Goal: Information Seeking & Learning: Learn about a topic

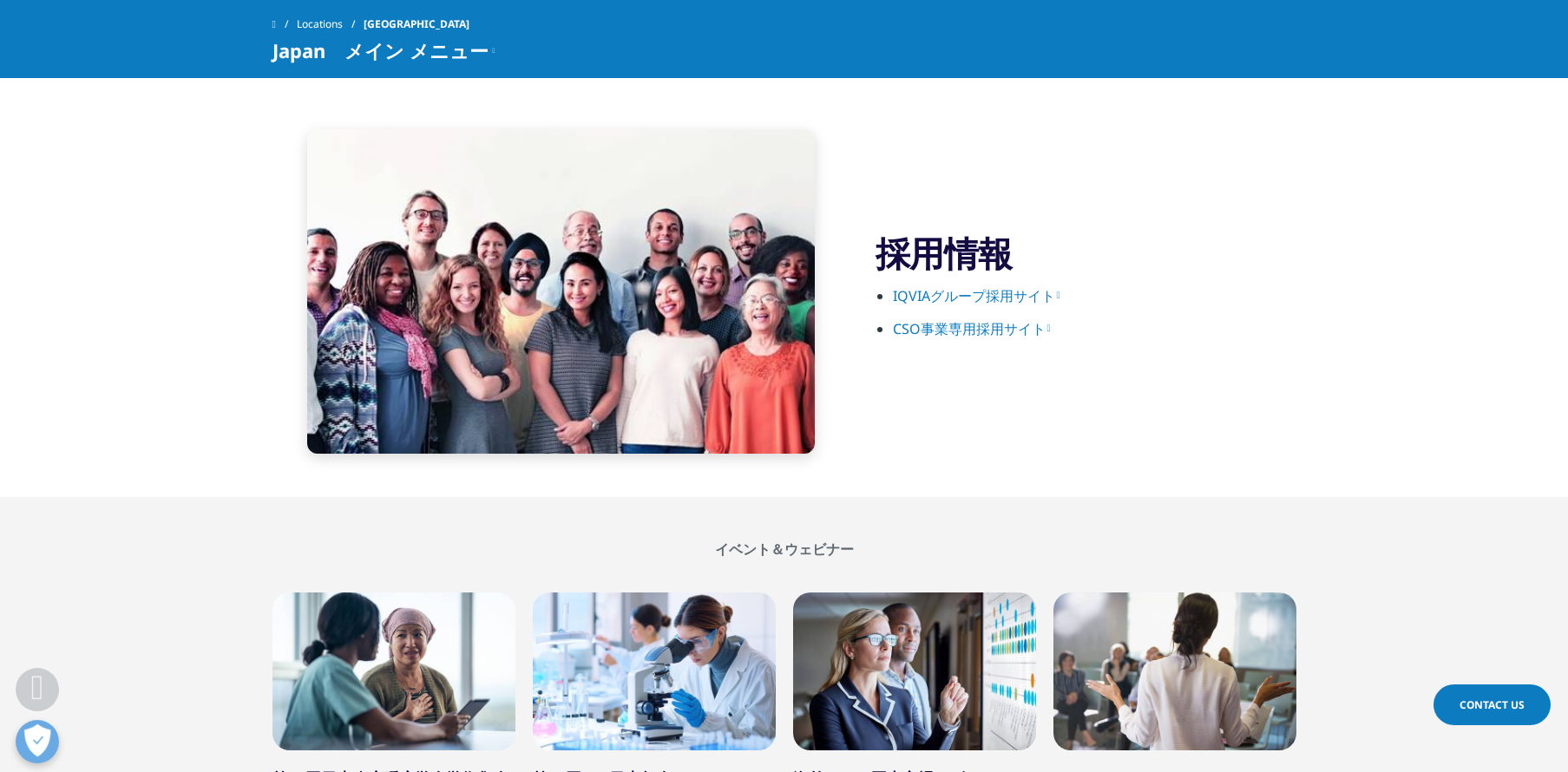
click at [1018, 293] on link "IQVIAグループ採用サイト" at bounding box center [976, 295] width 167 height 19
click at [1010, 321] on link "CSO事業専用採用サイト" at bounding box center [971, 328] width 158 height 19
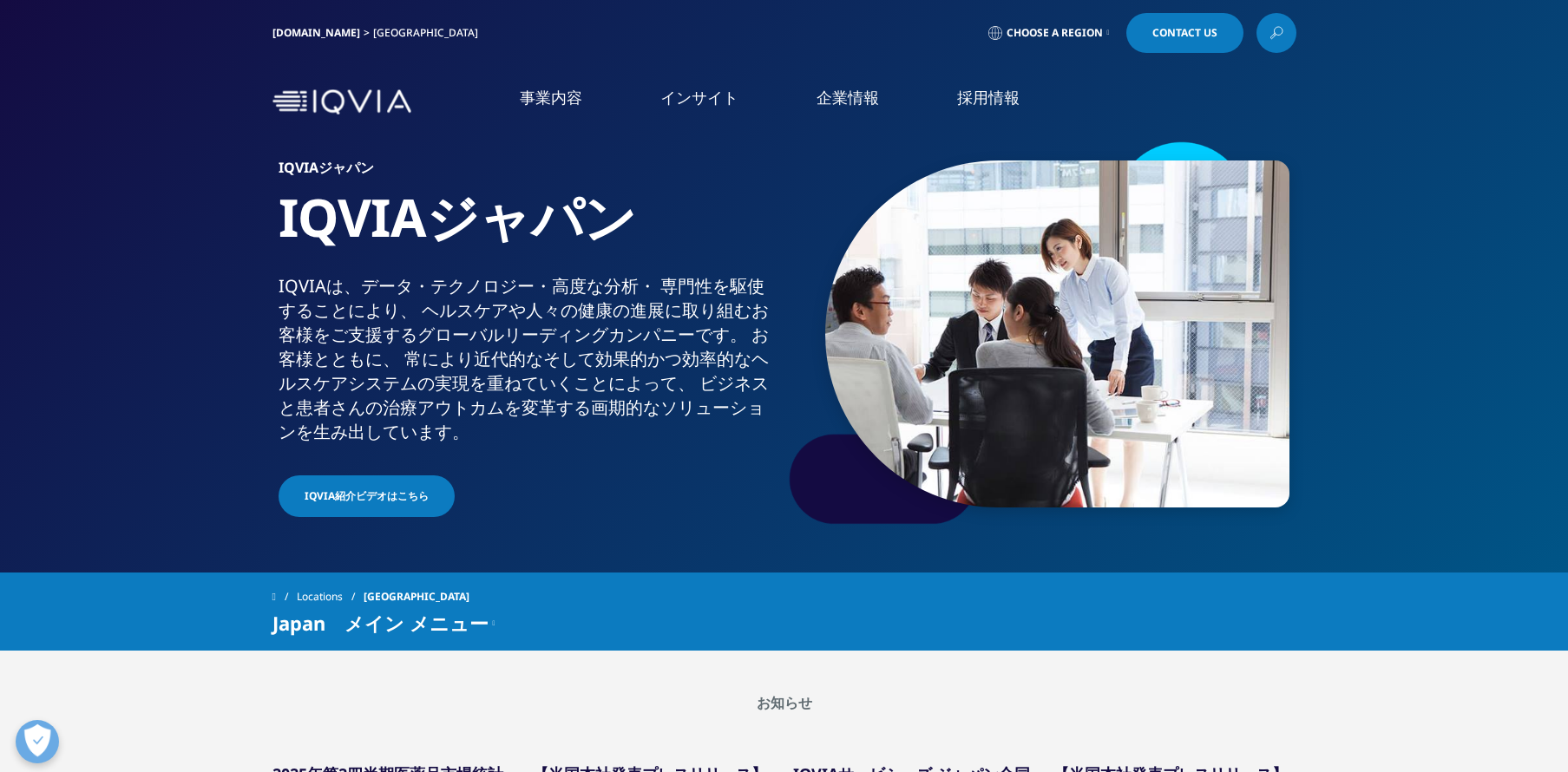
click at [118, 222] on link "IQVIAグループ" at bounding box center [322, 224] width 498 height 20
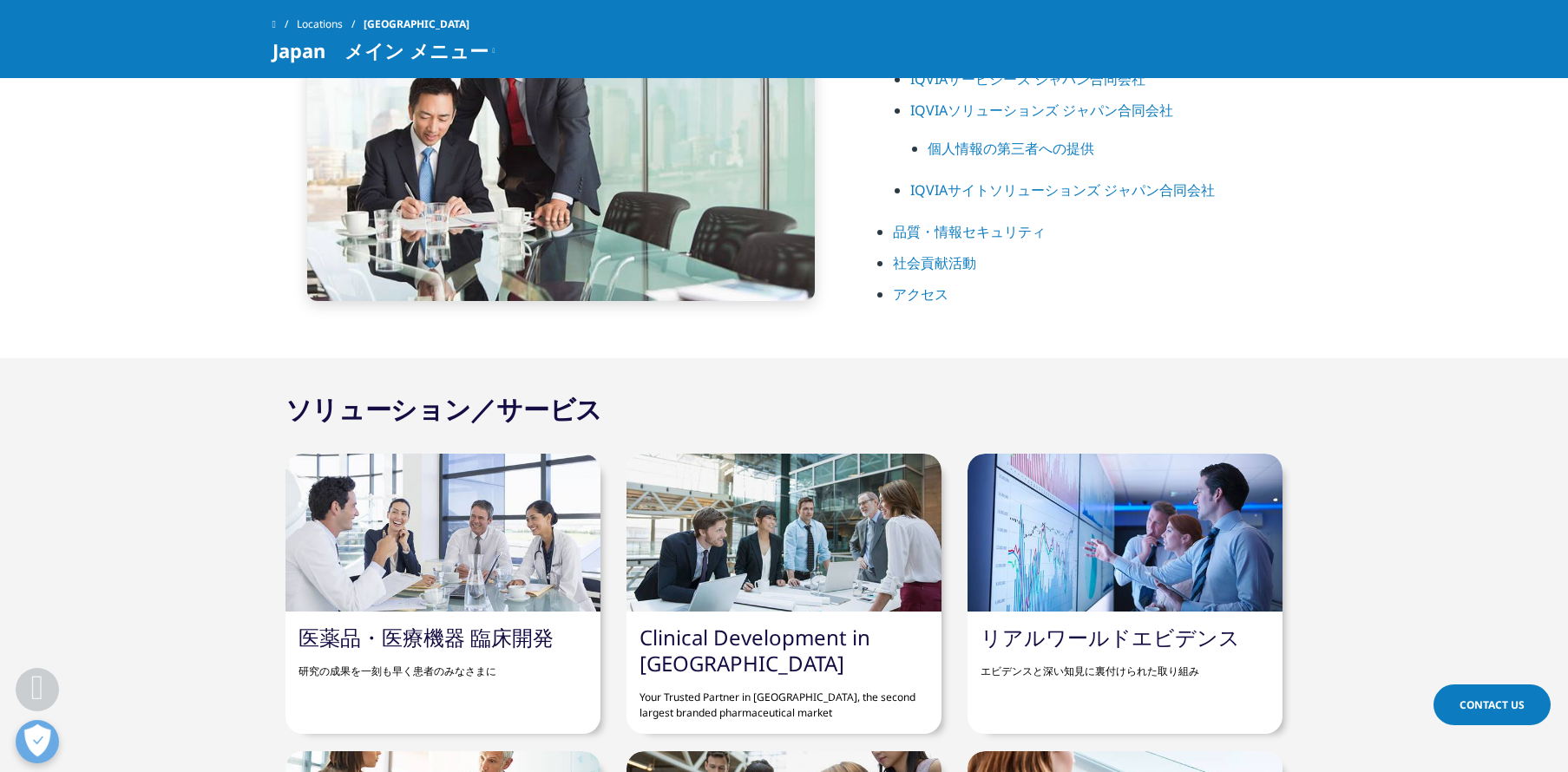
scroll to position [1047, 0]
click at [1163, 635] on link "リアルワールドエビデンス" at bounding box center [1110, 638] width 259 height 29
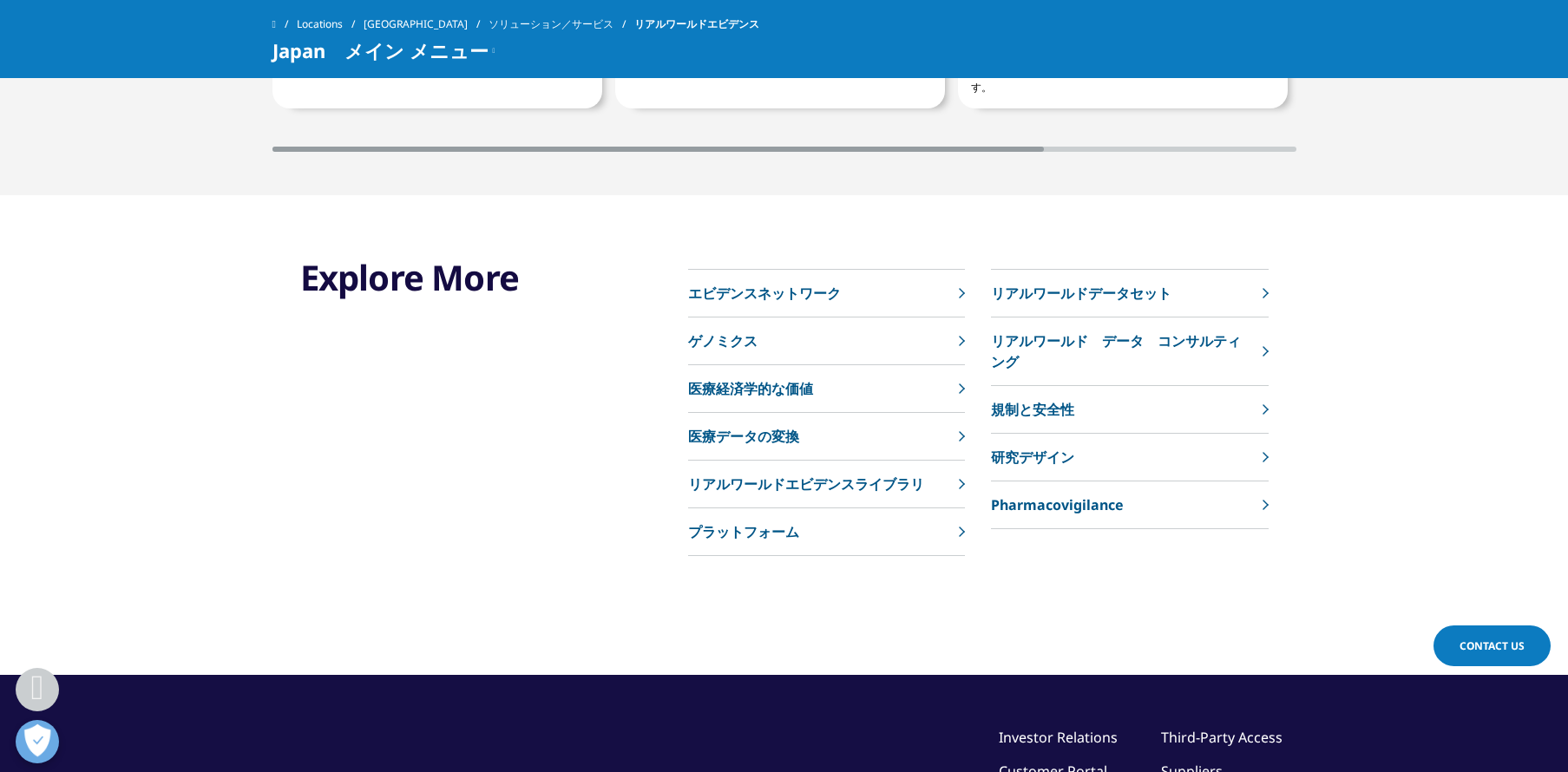
scroll to position [3563, 0]
click at [790, 389] on p "医療経済学的な価値" at bounding box center [750, 387] width 125 height 21
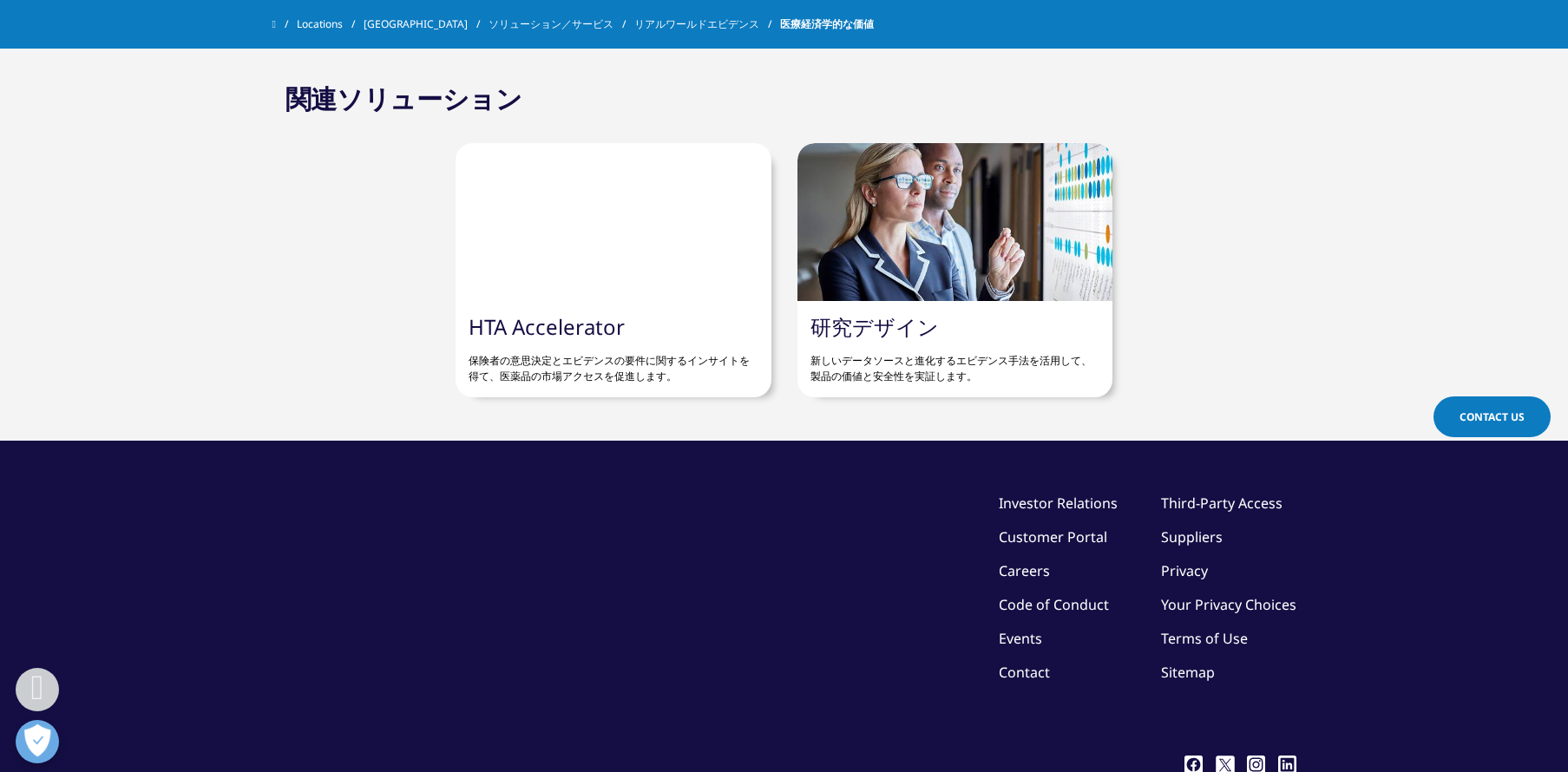
scroll to position [2429, 0]
click at [620, 310] on div "HTA Accelerator 保険者の意思決定とエビデンスの要件に関するインサイトを得て、医薬品の市場アクセスを促進します。" at bounding box center [613, 349] width 315 height 97
click at [580, 327] on link "HTA Accelerator" at bounding box center [547, 326] width 157 height 29
click at [598, 325] on link "HTA Accelerator" at bounding box center [547, 326] width 157 height 29
click at [574, 324] on link "HTA Accelerator" at bounding box center [547, 326] width 157 height 29
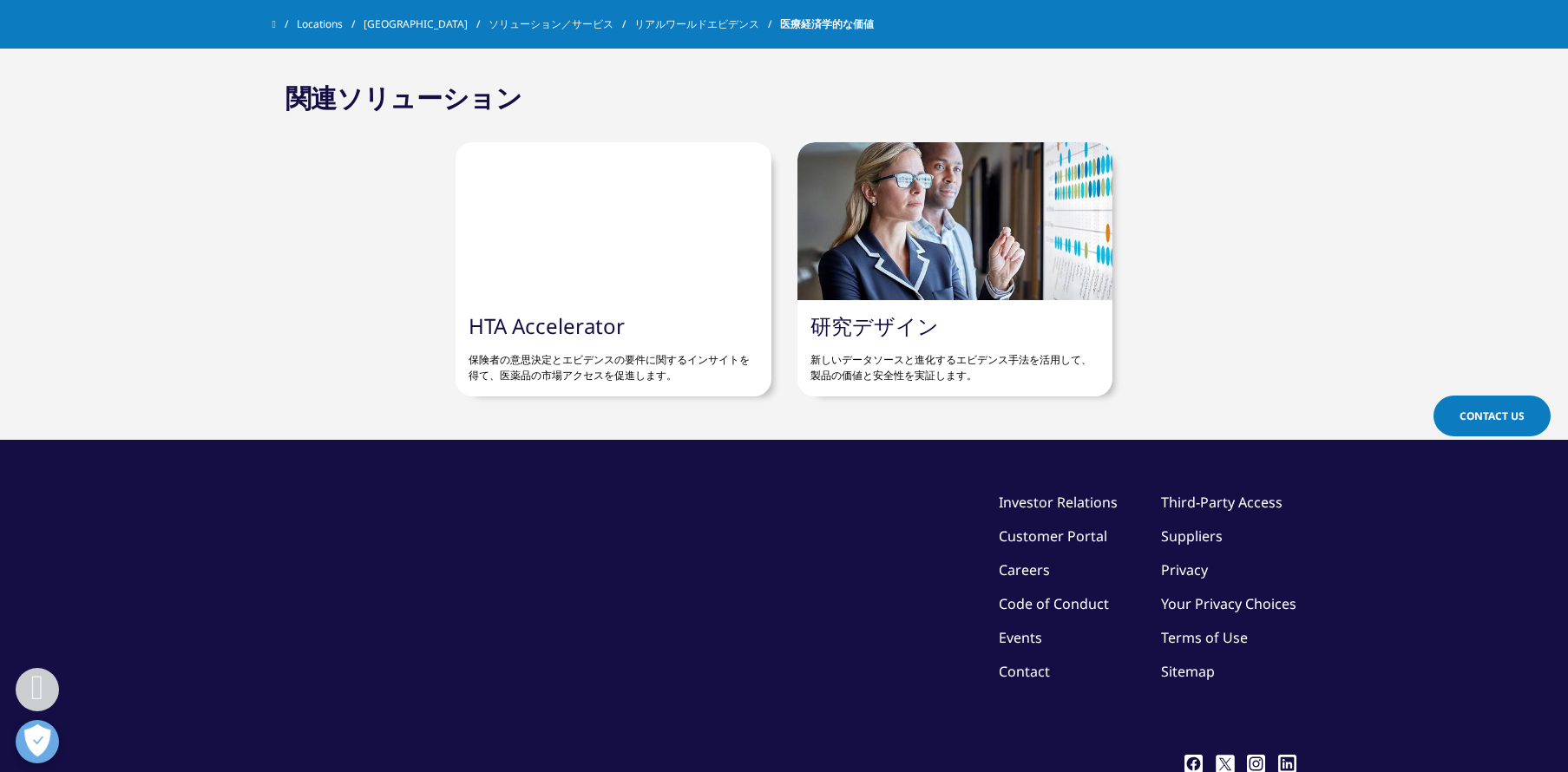
click at [547, 180] on div at bounding box center [613, 221] width 315 height 158
click at [538, 379] on p "保険者の意思決定とエビデンスの要件に関するインサイトを得て、医薬品の市場アクセスを促進します。" at bounding box center [613, 361] width 289 height 44
click at [586, 311] on link "HTA Accelerator" at bounding box center [547, 326] width 157 height 29
click at [892, 352] on p "新しいデータソースと進化するエビデンス手法を活用して、製品の価値と安全性を実証します。" at bounding box center [954, 361] width 289 height 44
